Goal: Check status: Check status

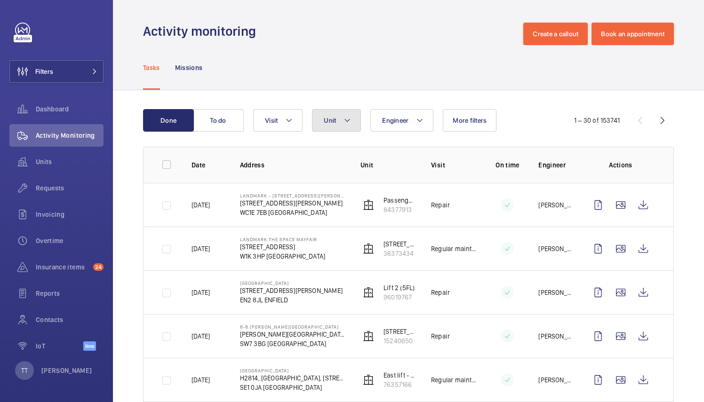
drag, startPoint x: 0, startPoint y: 0, endPoint x: 345, endPoint y: 123, distance: 366.8
click at [345, 123] on mat-icon at bounding box center [348, 120] width 8 height 11
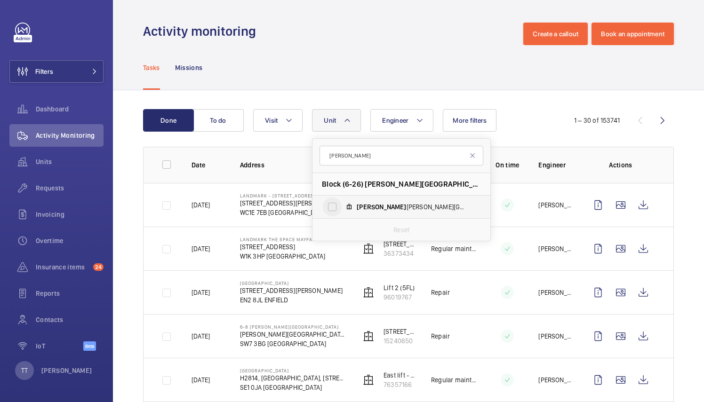
type input "[PERSON_NAME]"
click at [335, 205] on input "[PERSON_NAME][GEOGRAPHIC_DATA] , 21410293" at bounding box center [332, 207] width 19 height 19
checkbox input "true"
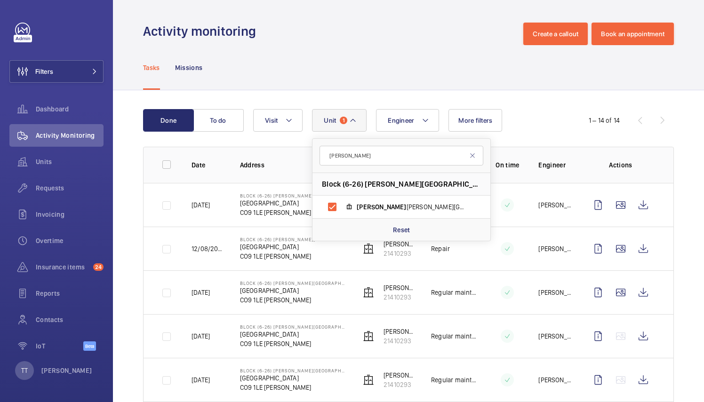
click at [206, 243] on td "12/08/2025" at bounding box center [201, 249] width 48 height 44
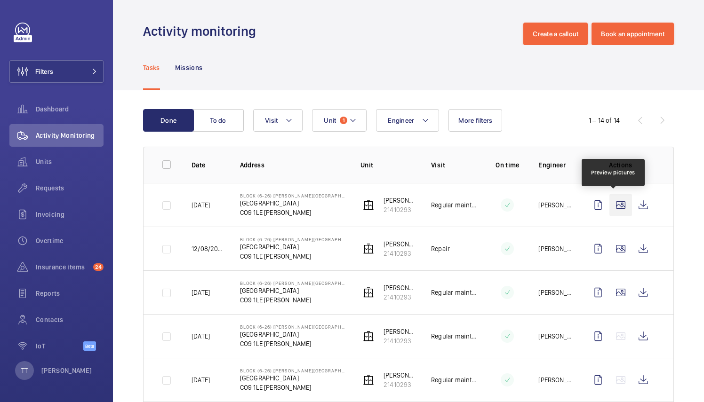
click at [613, 207] on wm-front-icon-button at bounding box center [621, 205] width 23 height 23
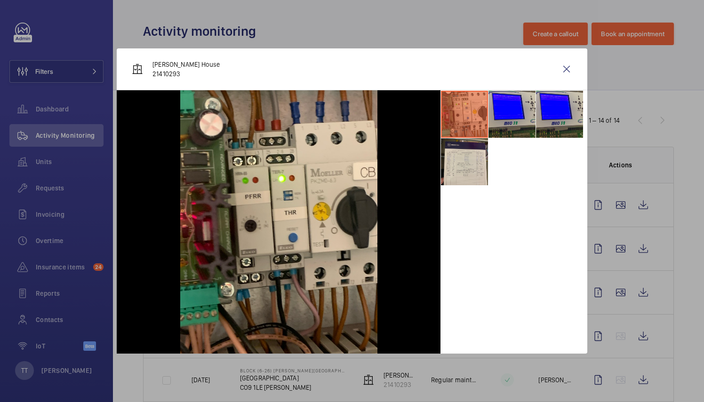
click at [462, 120] on li at bounding box center [464, 114] width 47 height 47
click at [510, 115] on li at bounding box center [512, 114] width 47 height 47
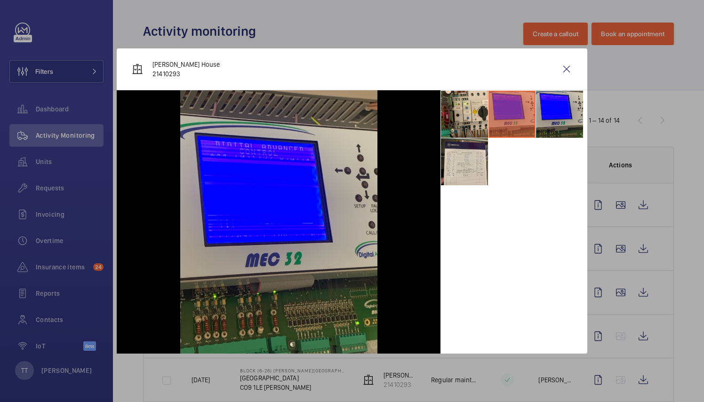
drag, startPoint x: 567, startPoint y: 66, endPoint x: 488, endPoint y: 72, distance: 79.3
click at [488, 72] on div "[PERSON_NAME] House 21410293" at bounding box center [352, 69] width 471 height 42
click at [576, 72] on wm-front-icon-button at bounding box center [566, 69] width 23 height 23
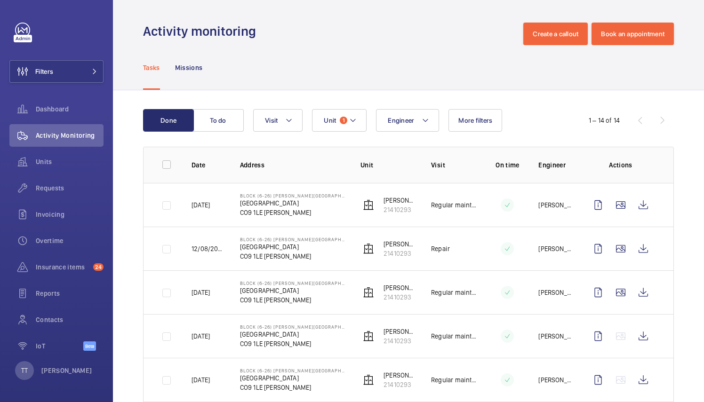
drag, startPoint x: 611, startPoint y: 247, endPoint x: 444, endPoint y: 81, distance: 235.0
click at [444, 81] on div "Tasks Missions" at bounding box center [408, 67] width 531 height 45
click at [617, 248] on wm-front-icon-button at bounding box center [621, 249] width 23 height 23
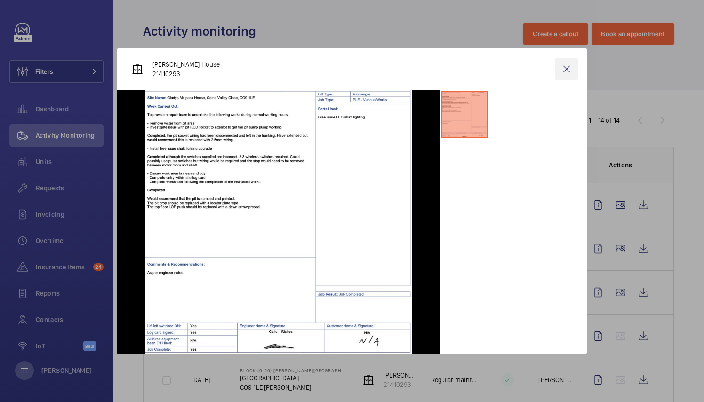
click at [570, 71] on wm-front-icon-button at bounding box center [566, 69] width 23 height 23
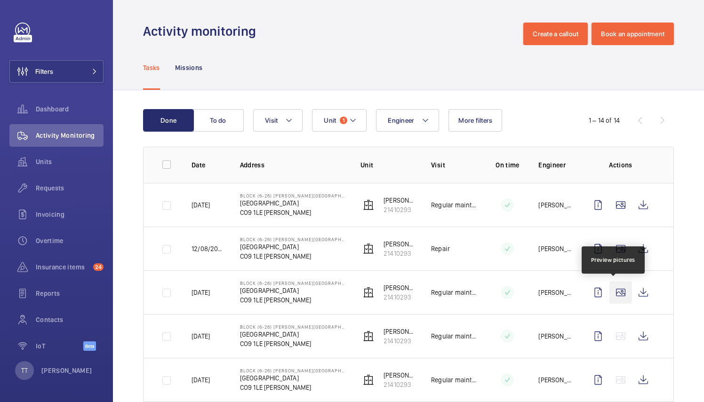
click at [611, 290] on wm-front-icon-button at bounding box center [621, 292] width 23 height 23
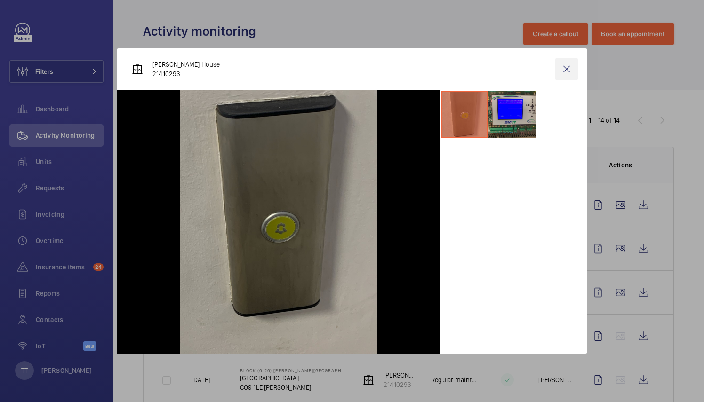
click at [566, 69] on wm-front-icon-button at bounding box center [566, 69] width 23 height 23
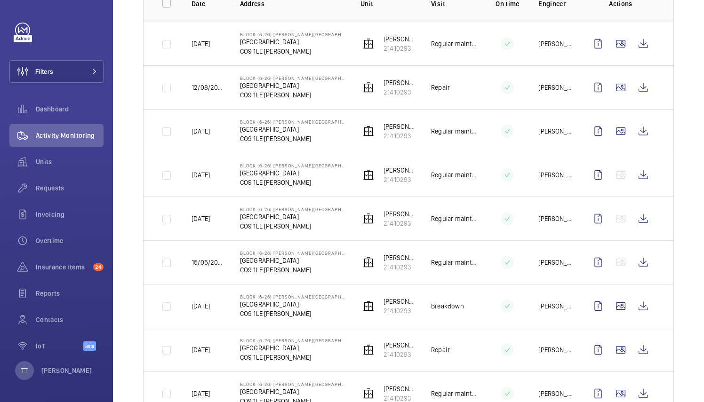
scroll to position [164, 0]
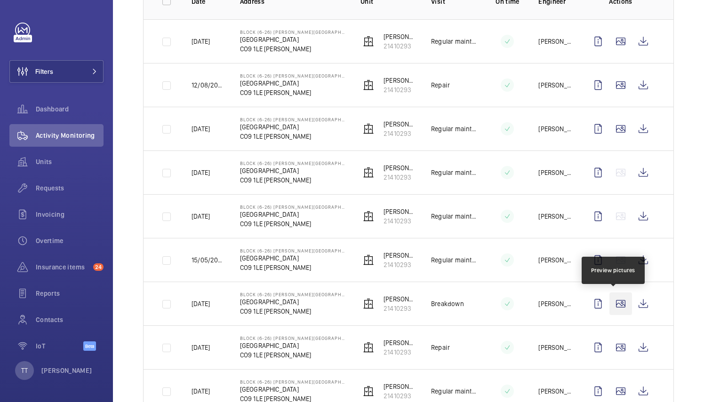
click at [615, 303] on wm-front-icon-button at bounding box center [621, 304] width 23 height 23
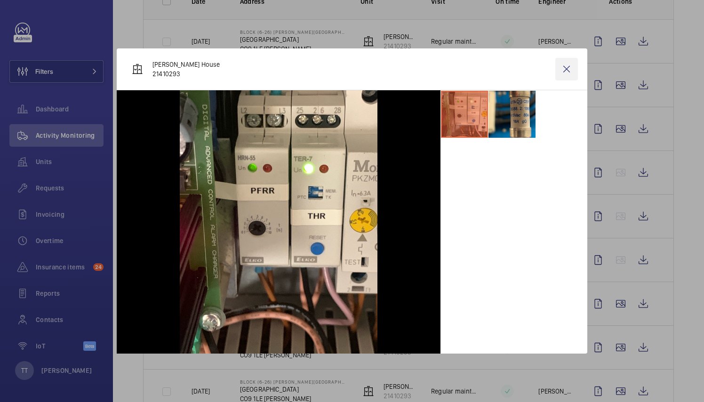
click at [566, 73] on wm-front-icon-button at bounding box center [566, 69] width 23 height 23
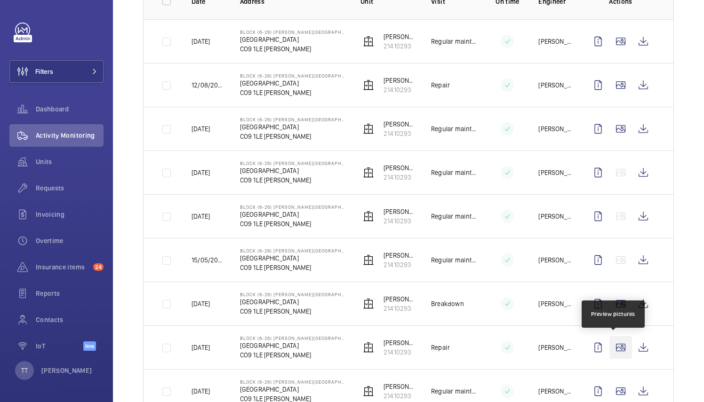
click at [616, 347] on wm-front-icon-button at bounding box center [621, 348] width 23 height 23
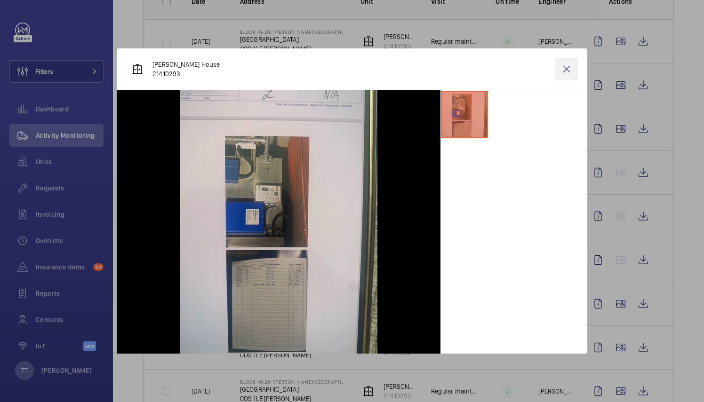
click at [567, 68] on wm-front-icon-button at bounding box center [566, 69] width 23 height 23
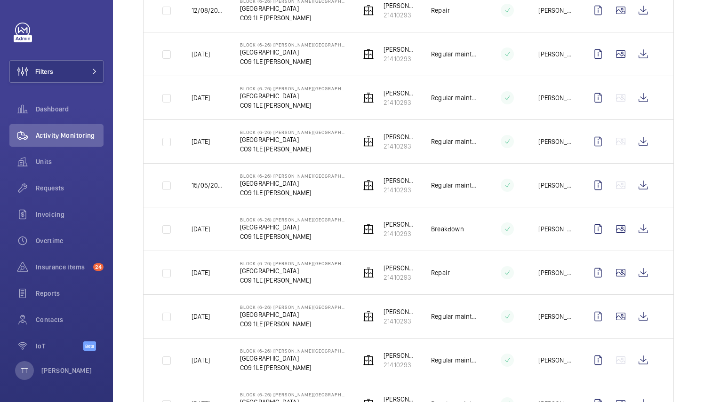
scroll to position [257, 0]
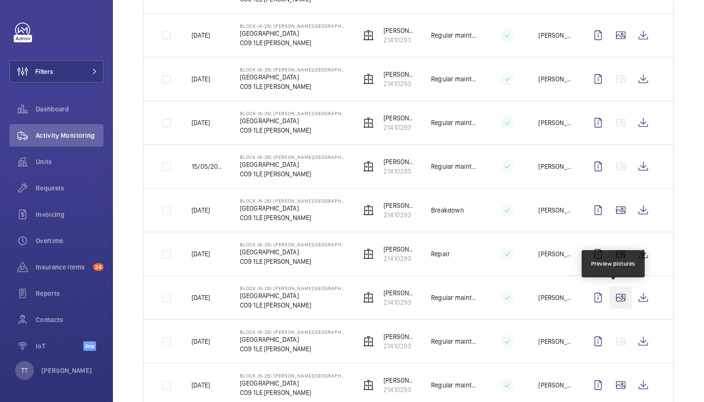
click at [616, 294] on wm-front-icon-button at bounding box center [621, 298] width 23 height 23
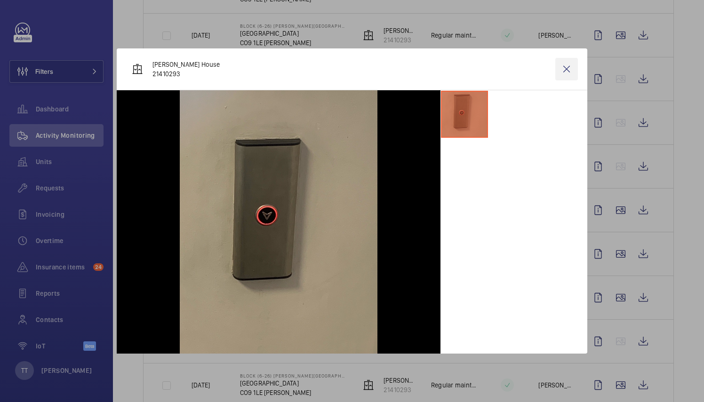
click at [567, 72] on wm-front-icon-button at bounding box center [566, 69] width 23 height 23
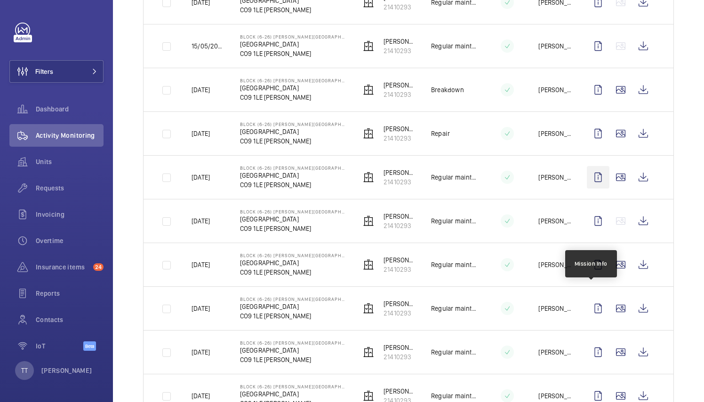
scroll to position [411, 0]
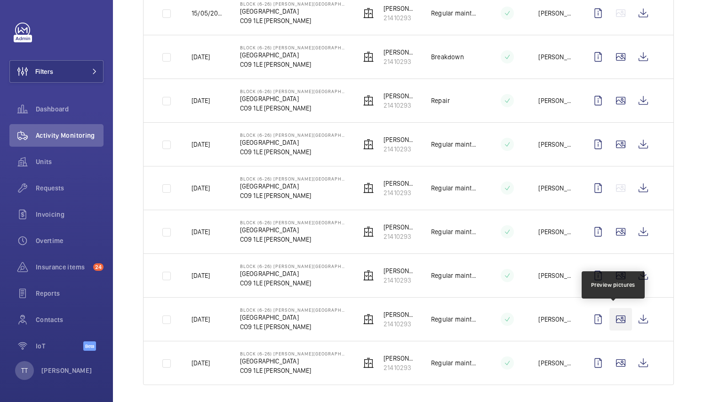
click at [612, 318] on wm-front-icon-button at bounding box center [621, 319] width 23 height 23
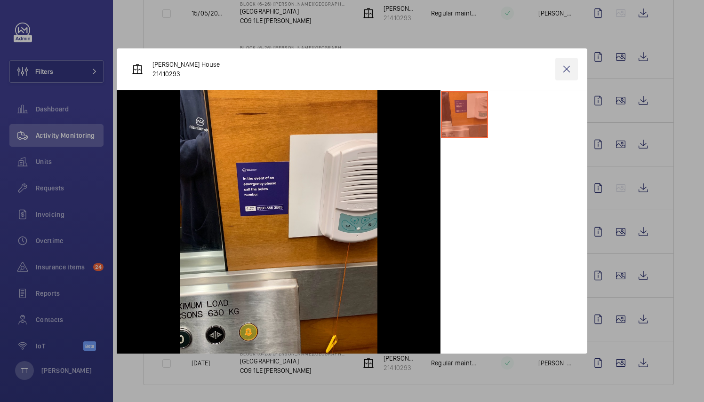
click at [569, 71] on wm-front-icon-button at bounding box center [566, 69] width 23 height 23
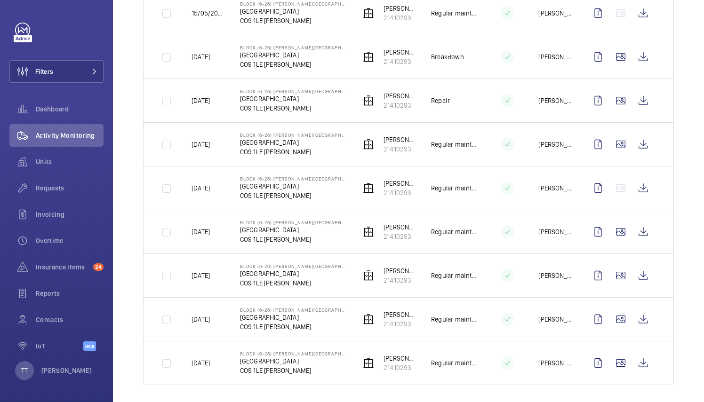
scroll to position [414, 0]
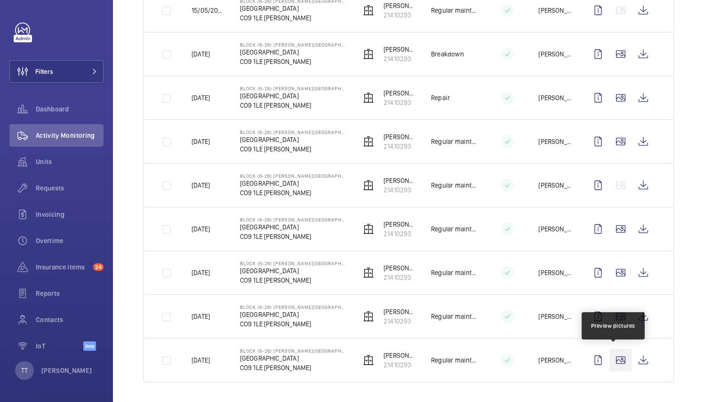
click at [616, 357] on wm-front-icon-button at bounding box center [621, 360] width 23 height 23
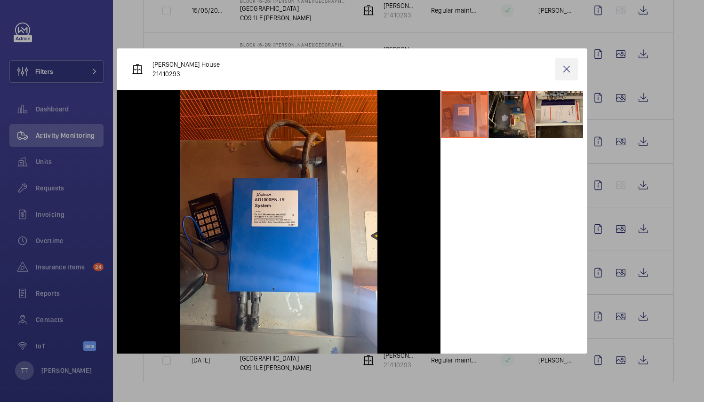
click at [564, 67] on wm-front-icon-button at bounding box center [566, 69] width 23 height 23
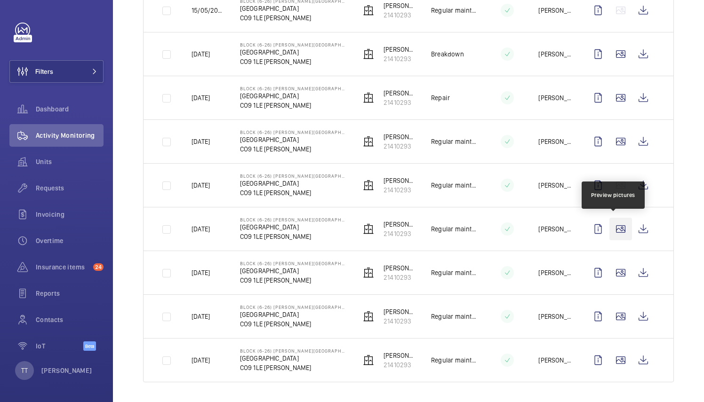
click at [617, 222] on wm-front-icon-button at bounding box center [621, 229] width 23 height 23
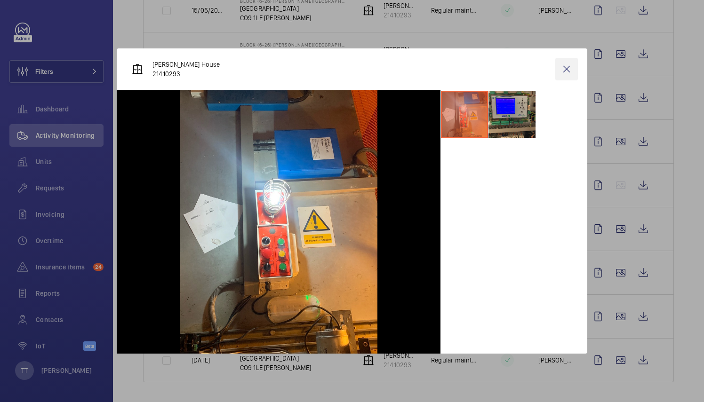
click at [569, 72] on wm-front-icon-button at bounding box center [566, 69] width 23 height 23
